Goal: Information Seeking & Learning: Find specific fact

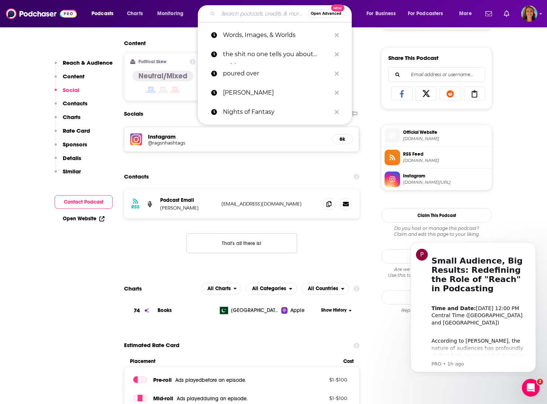
click at [236, 12] on input "Search podcasts, credits, & more..." at bounding box center [262, 14] width 89 height 12
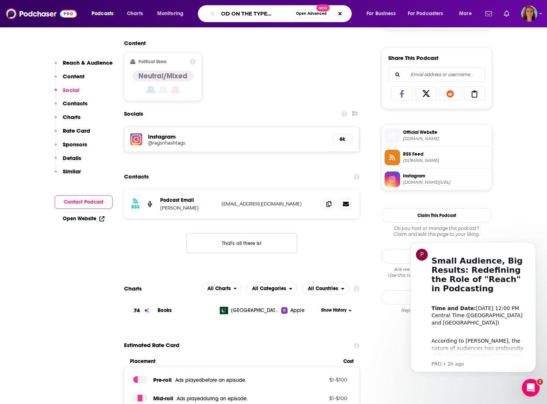
type input "BLOOD ON THE TYPEWRITER"
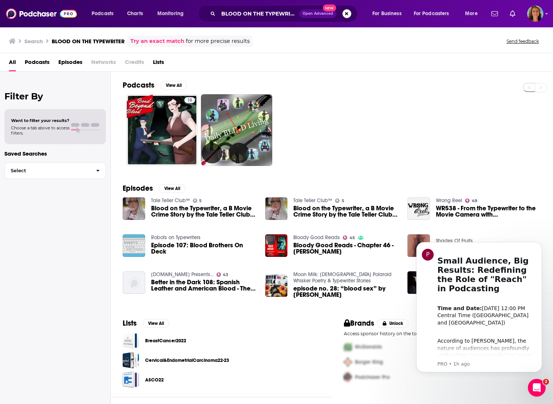
click at [311, 208] on span "Blood on the Typewriter, a B Movie Crime Story by the Tale Teller Club #shorts …" at bounding box center [345, 211] width 105 height 13
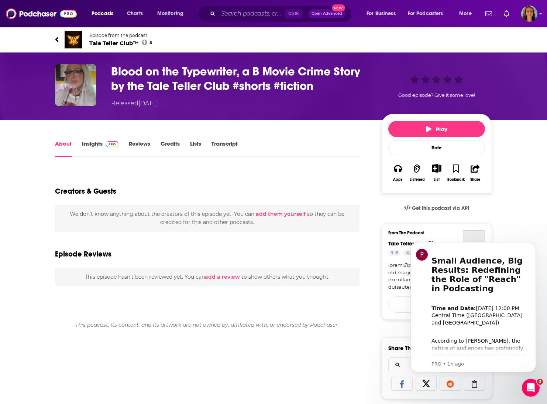
type input "[URL][DOMAIN_NAME]"
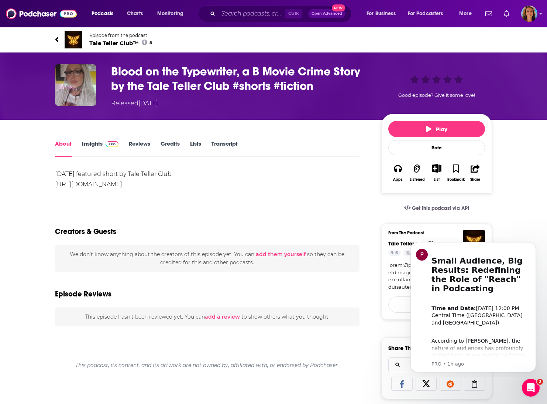
click at [86, 144] on link "Insights" at bounding box center [100, 148] width 37 height 17
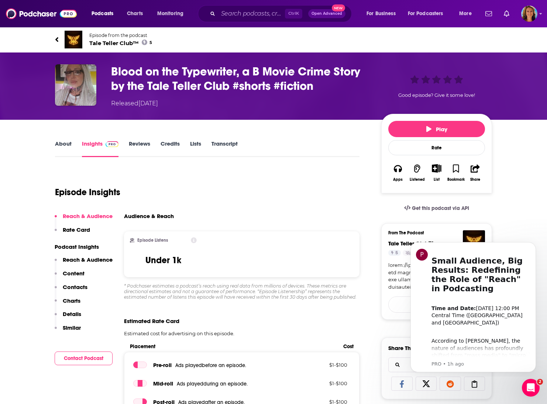
click at [248, 7] on div "Ctrl K Open Advanced New" at bounding box center [275, 13] width 154 height 17
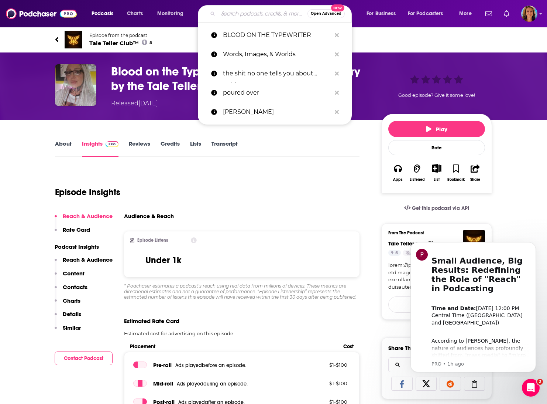
click at [246, 9] on input "Search podcasts, credits, & more..." at bounding box center [262, 14] width 89 height 12
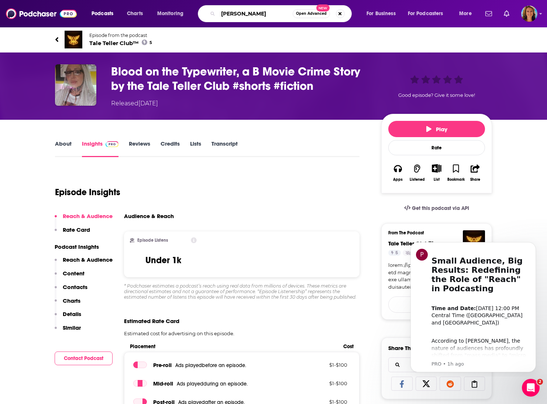
type input "[PERSON_NAME]"
